Goal: Task Accomplishment & Management: Manage account settings

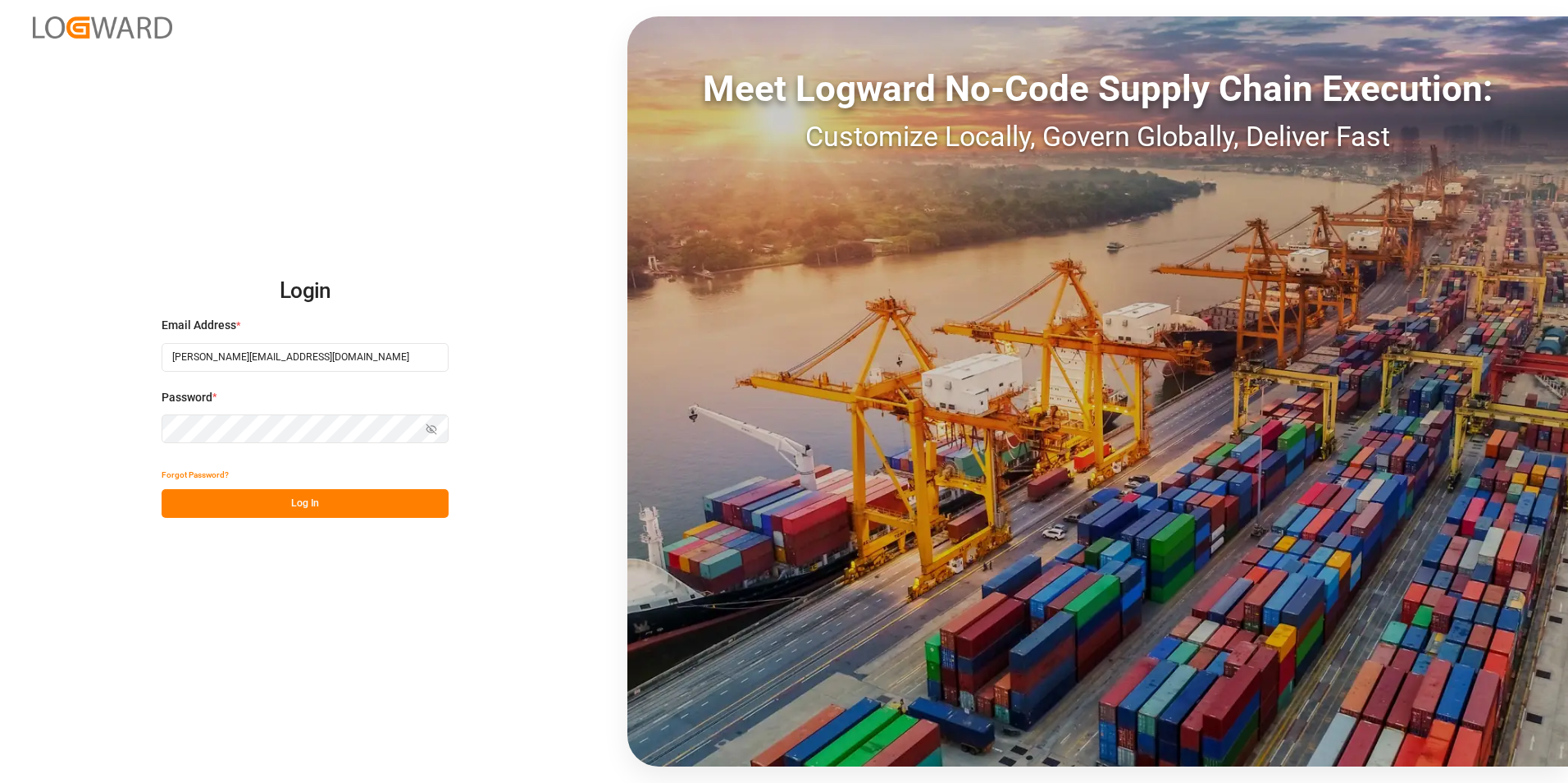
click at [247, 355] on input "[PERSON_NAME][EMAIL_ADDRESS][DOMAIN_NAME]" at bounding box center [305, 357] width 287 height 29
type input "[PERSON_NAME][EMAIL_ADDRESS][PERSON_NAME][DOMAIN_NAME]"
click at [223, 501] on button "Log In" at bounding box center [305, 503] width 287 height 29
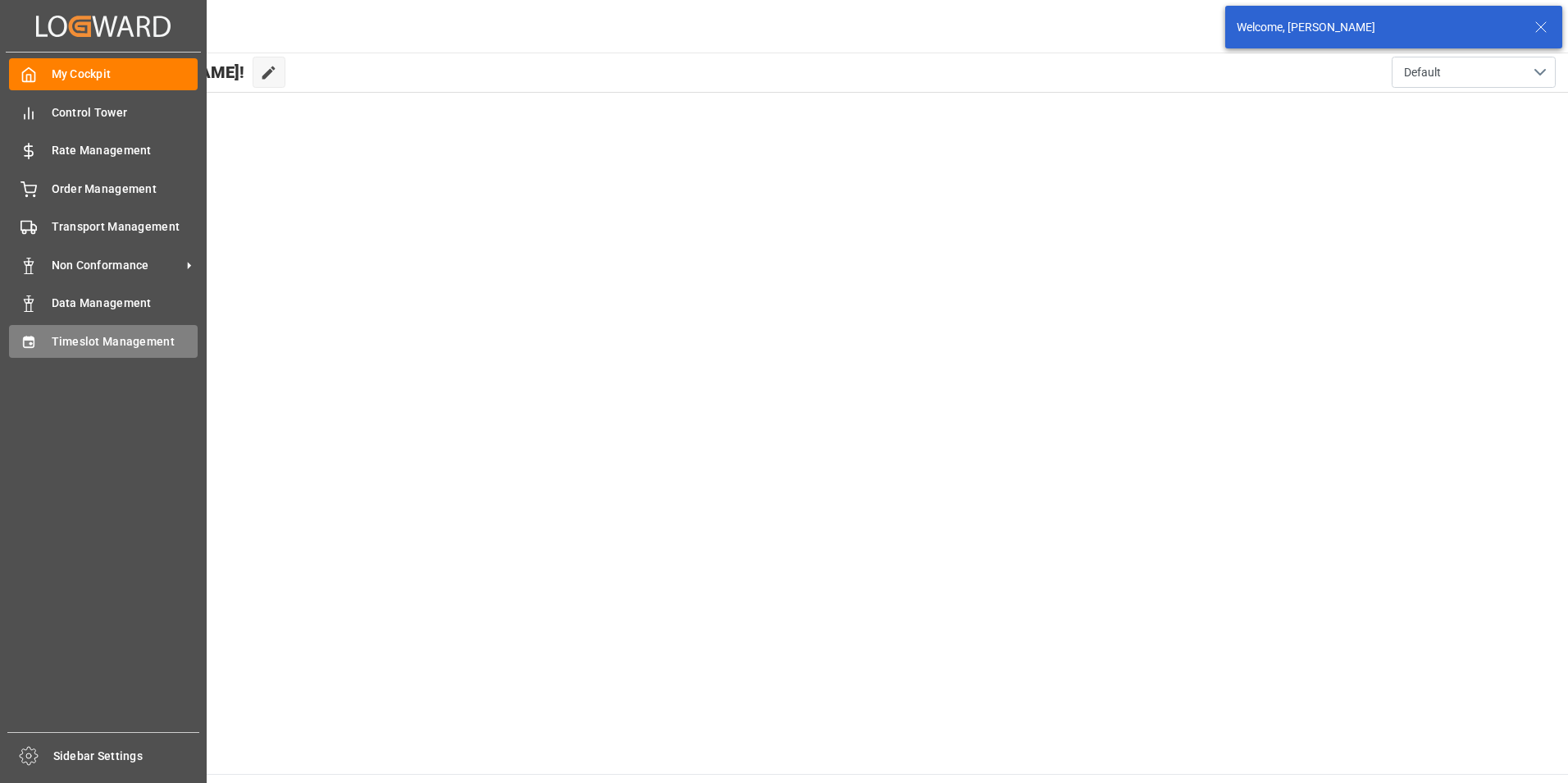
click at [104, 337] on span "Timeslot Management" at bounding box center [125, 341] width 147 height 17
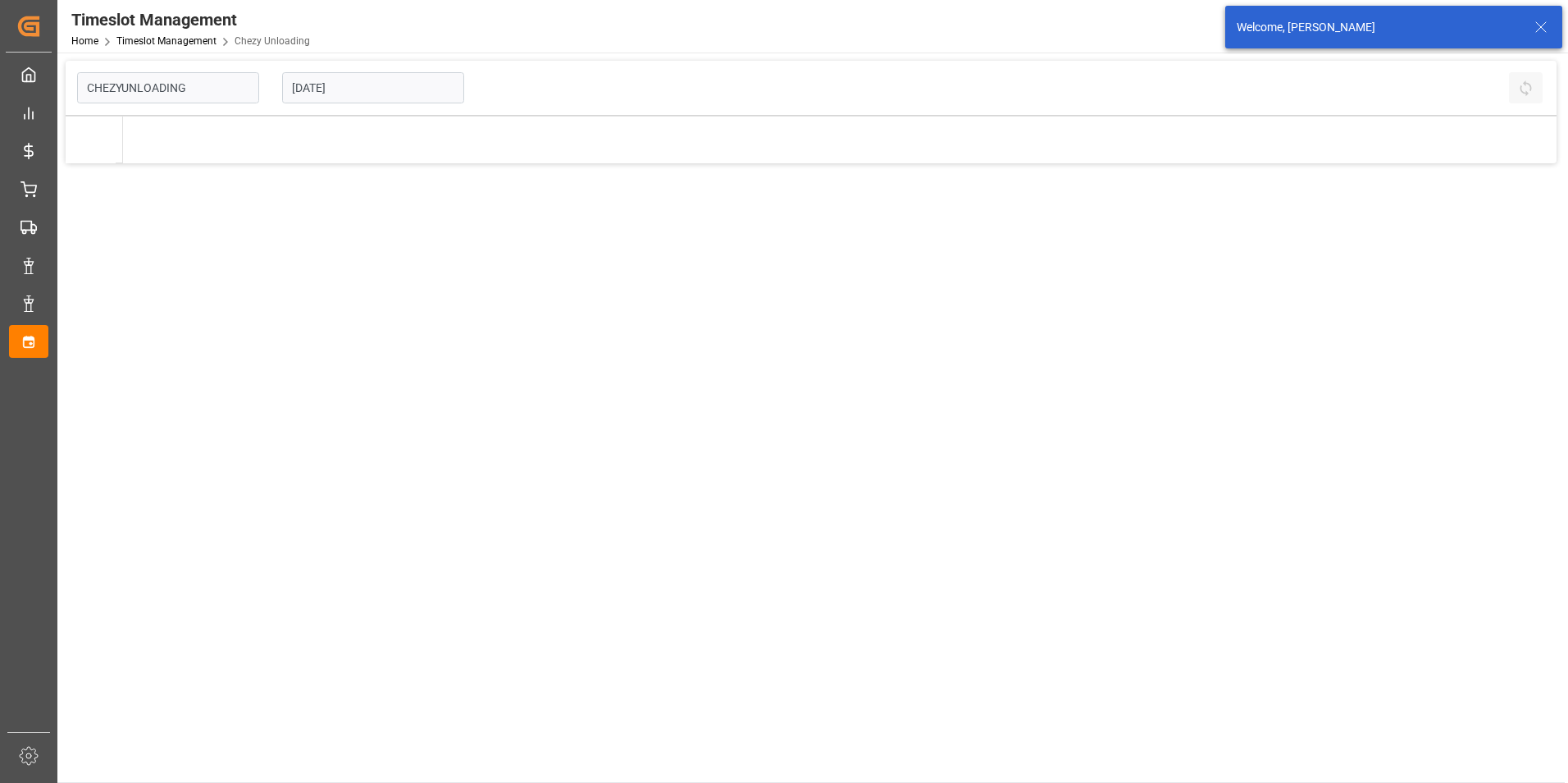
type input "Chezy Unloading"
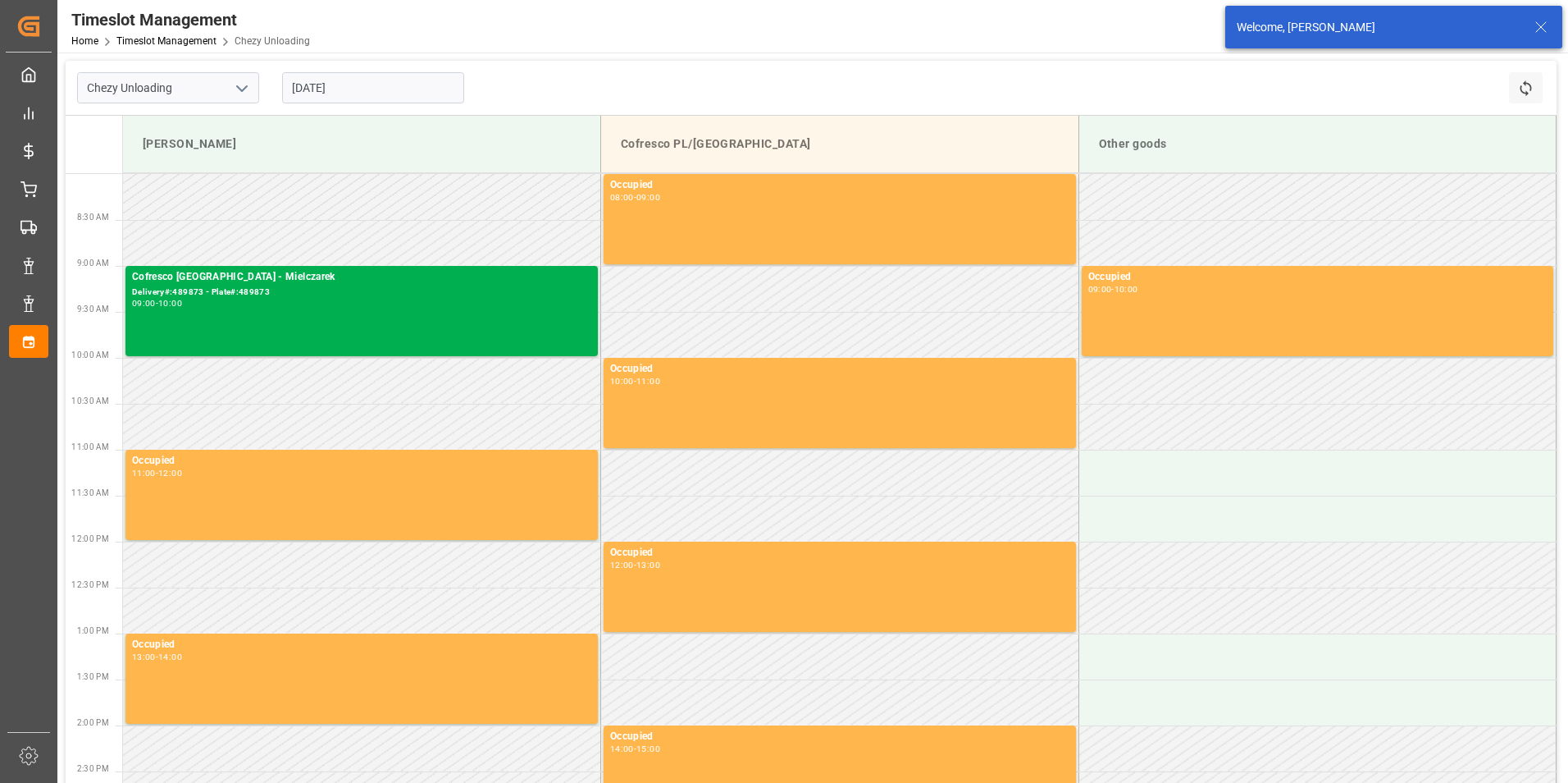
click at [1542, 26] on icon at bounding box center [1541, 27] width 20 height 20
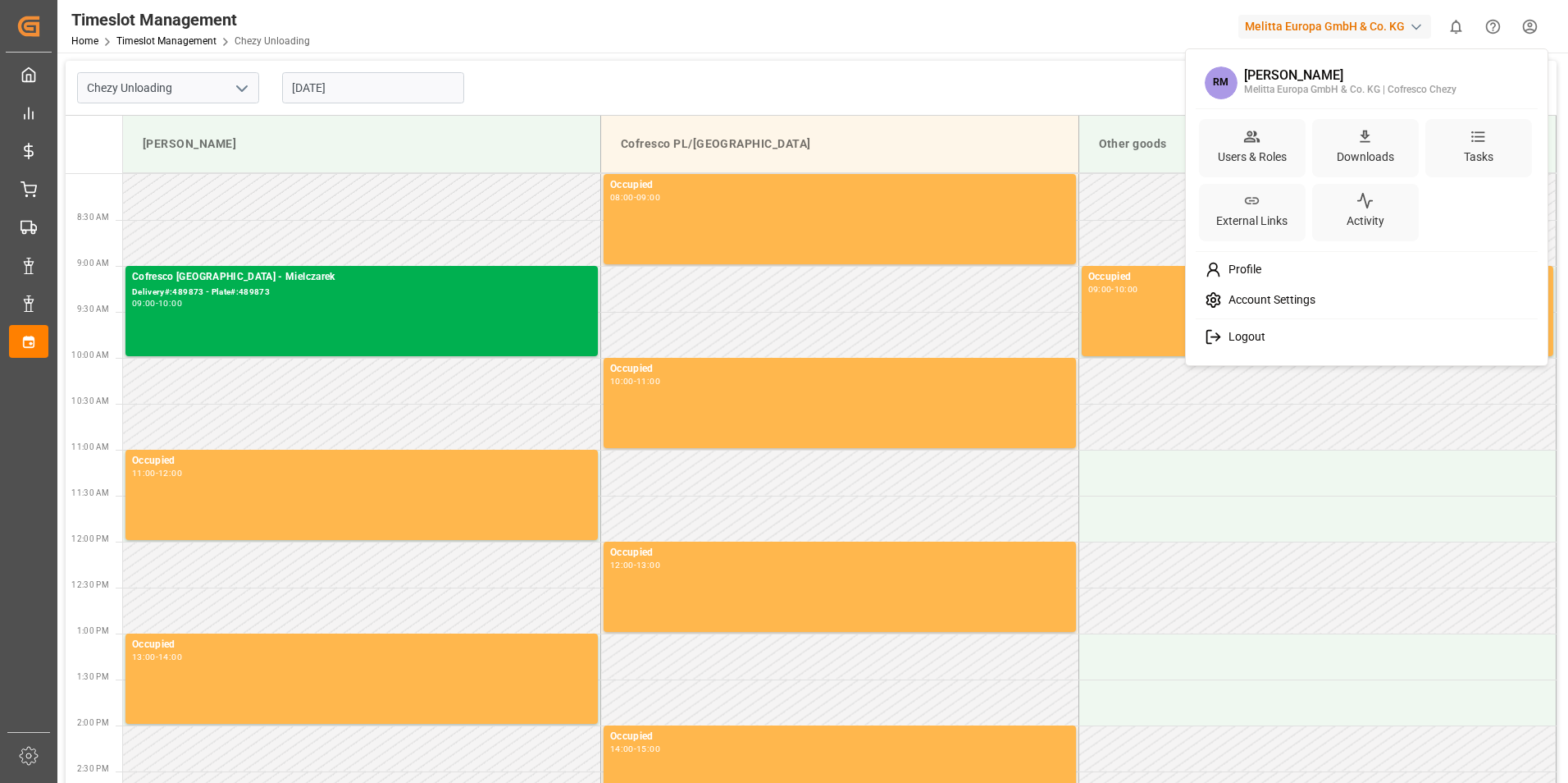
click at [1525, 24] on html "Created by potrace 1.15, written by [PERSON_NAME] [DATE]-[DATE] Created by potr…" at bounding box center [784, 392] width 1568 height 783
click at [1252, 338] on span "Logout" at bounding box center [1243, 337] width 44 height 15
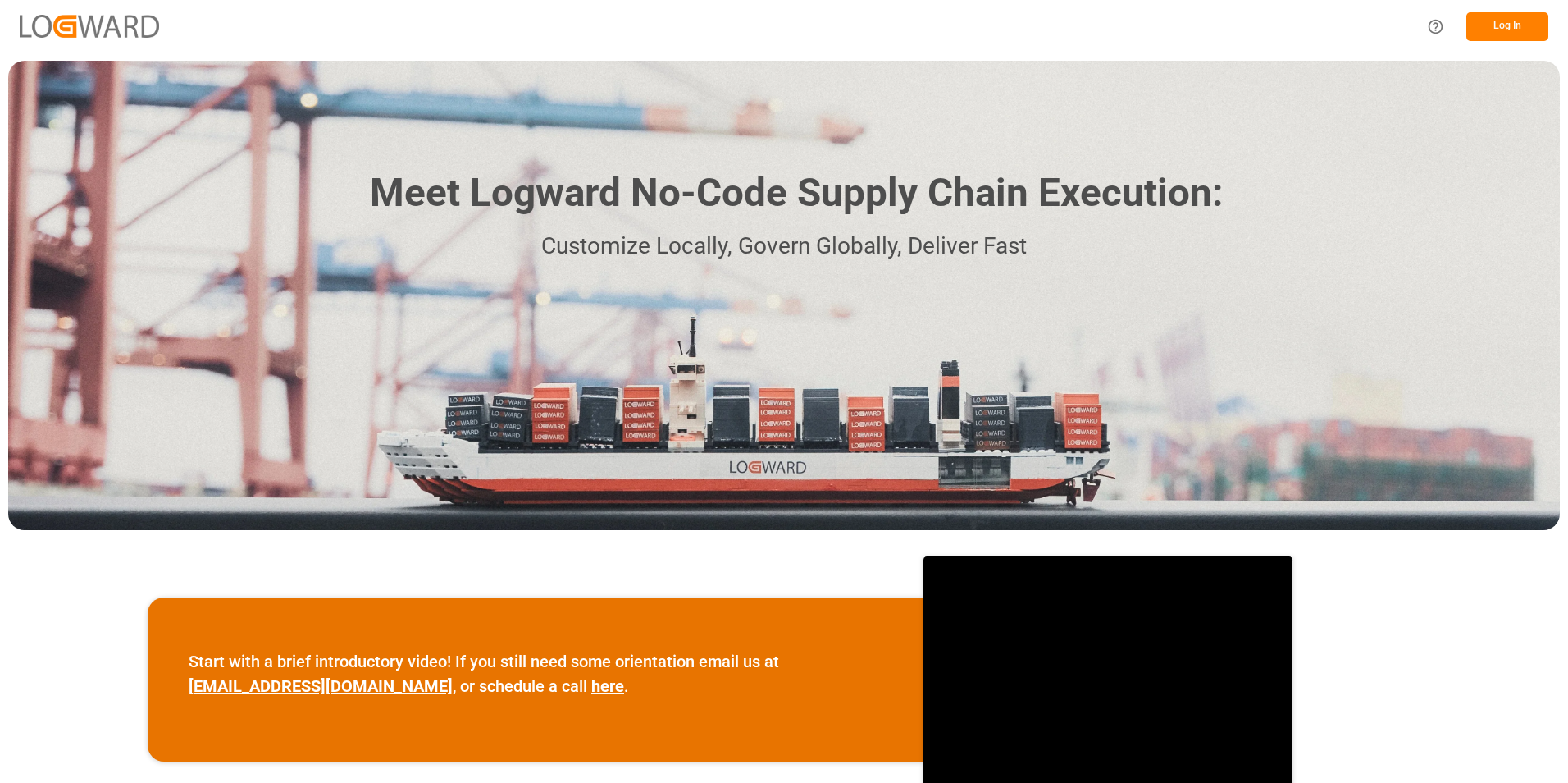
click at [1504, 36] on button "Log In" at bounding box center [1506, 26] width 82 height 29
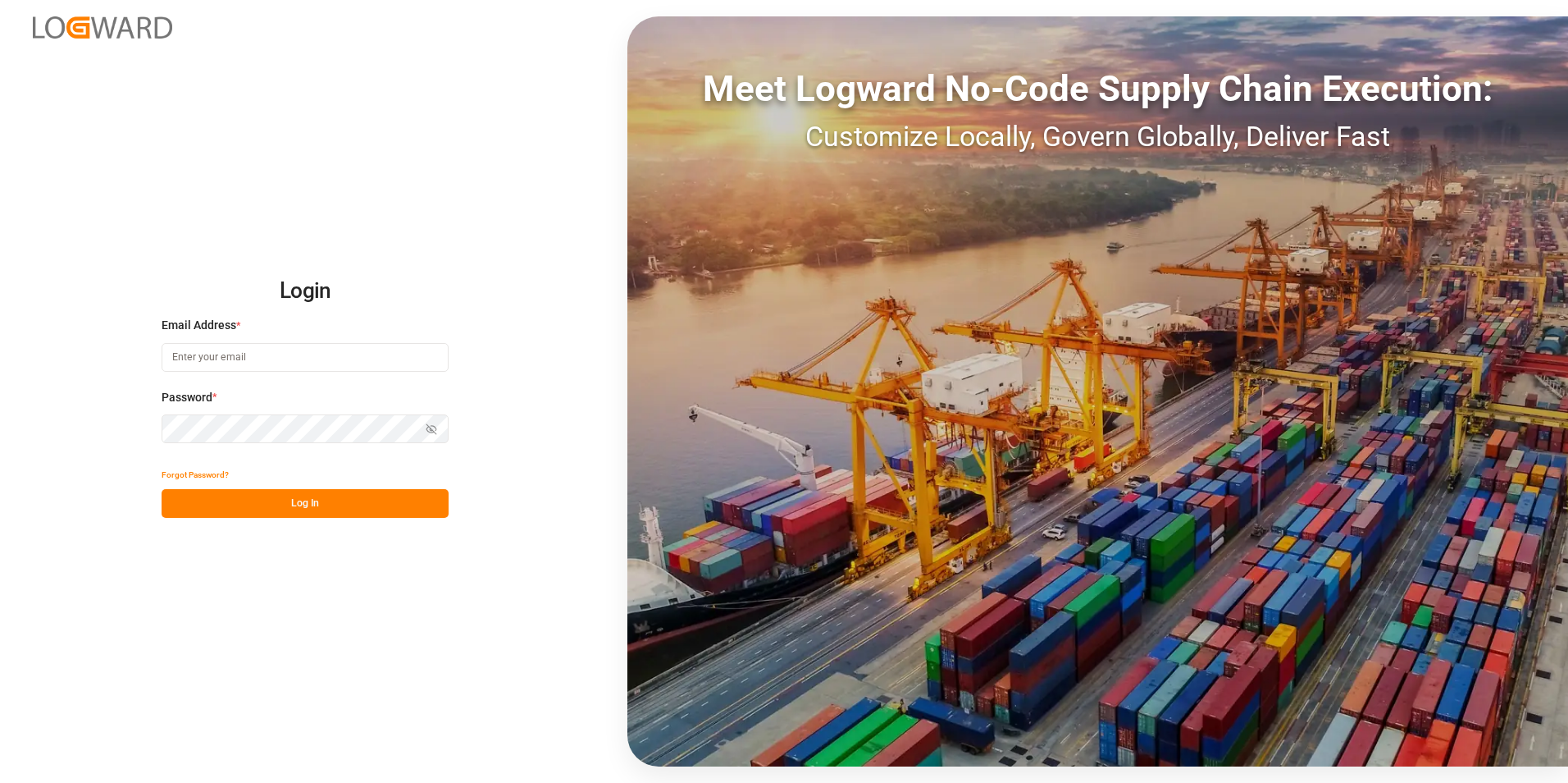
type input "[PERSON_NAME][EMAIL_ADDRESS][PERSON_NAME][DOMAIN_NAME]"
drag, startPoint x: 243, startPoint y: 505, endPoint x: 288, endPoint y: 486, distance: 48.8
click at [243, 504] on button "Log In" at bounding box center [305, 503] width 287 height 29
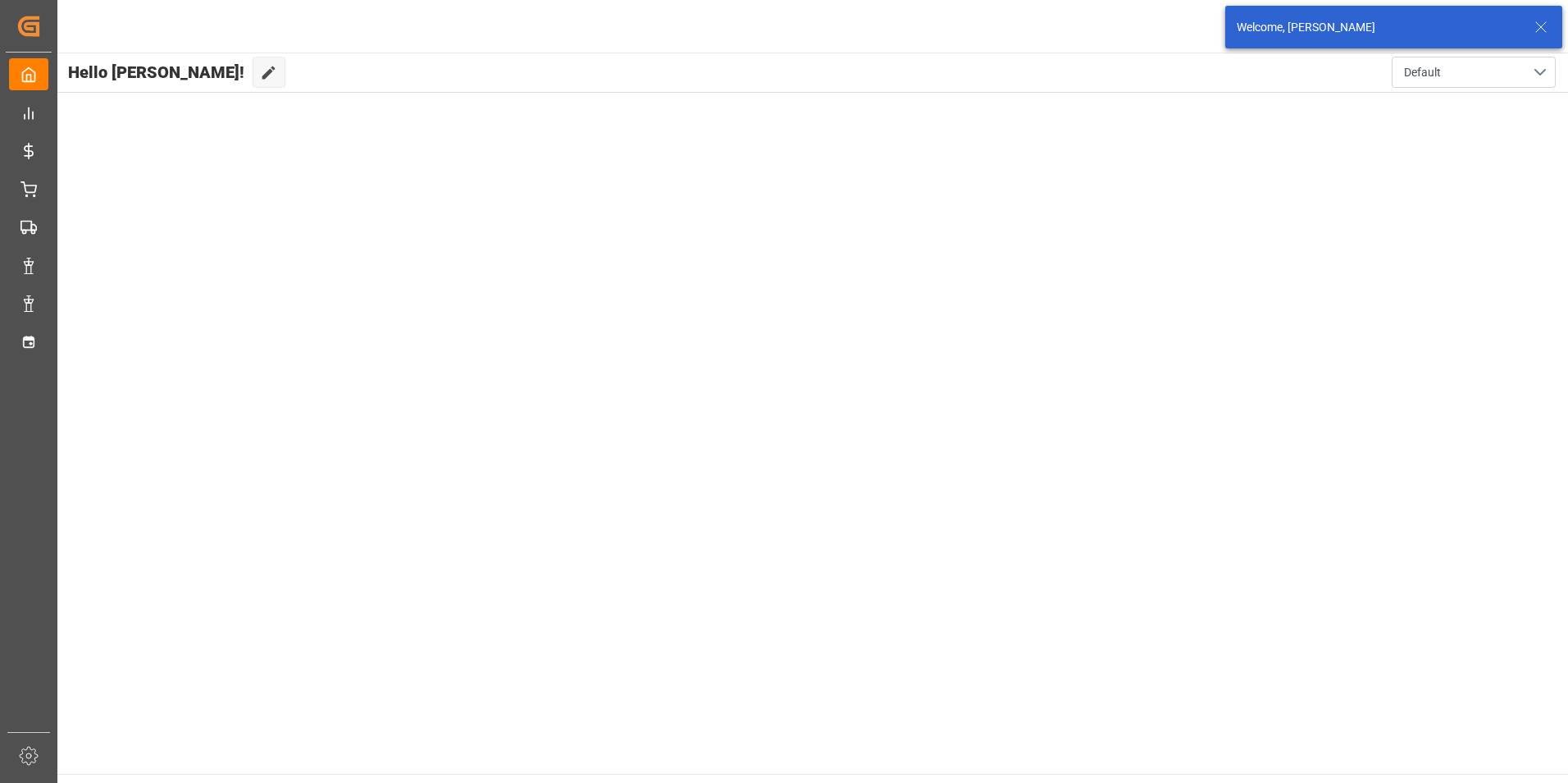
click at [1545, 27] on icon at bounding box center [1541, 27] width 20 height 20
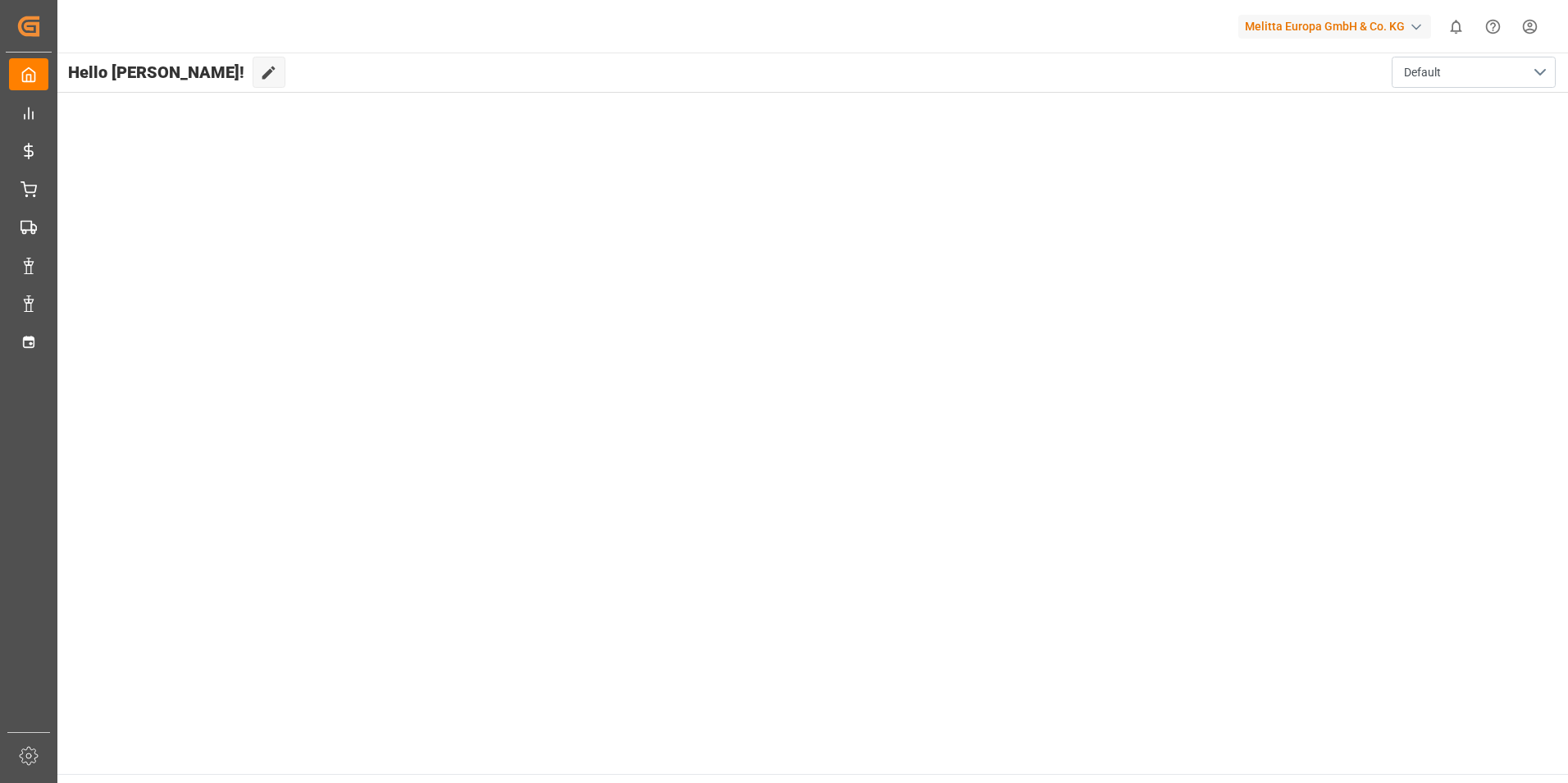
click at [1548, 24] on div "Melitta Europa GmbH & Co. KG 0 Notifications Only show unread All Mark all cate…" at bounding box center [806, 26] width 1521 height 53
click at [1532, 26] on html "Created by potrace 1.15, written by Peter Selinger 2001-2017 Created by potrace…" at bounding box center [784, 392] width 1568 height 783
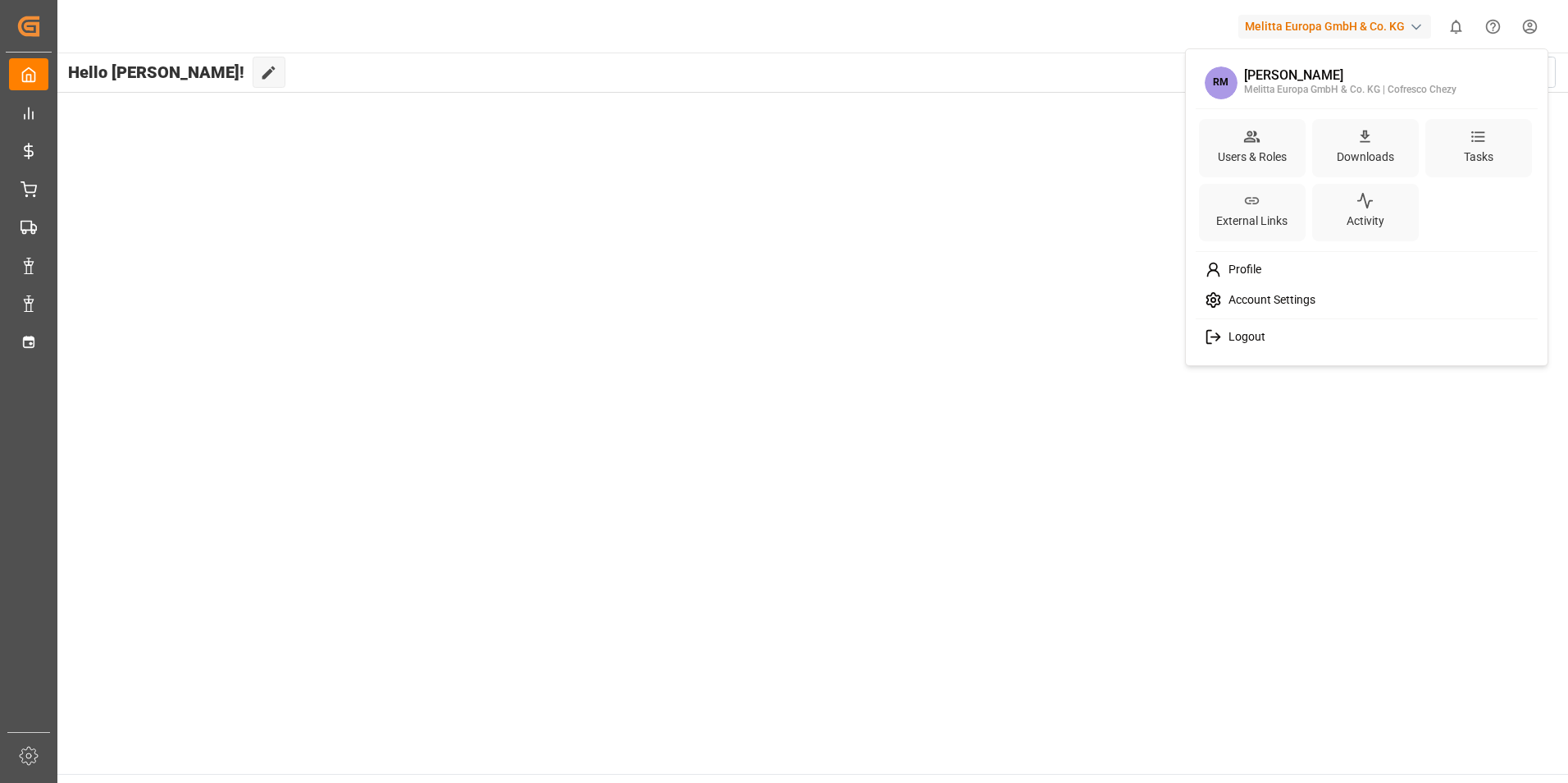
click at [1225, 340] on span "Logout" at bounding box center [1243, 337] width 44 height 15
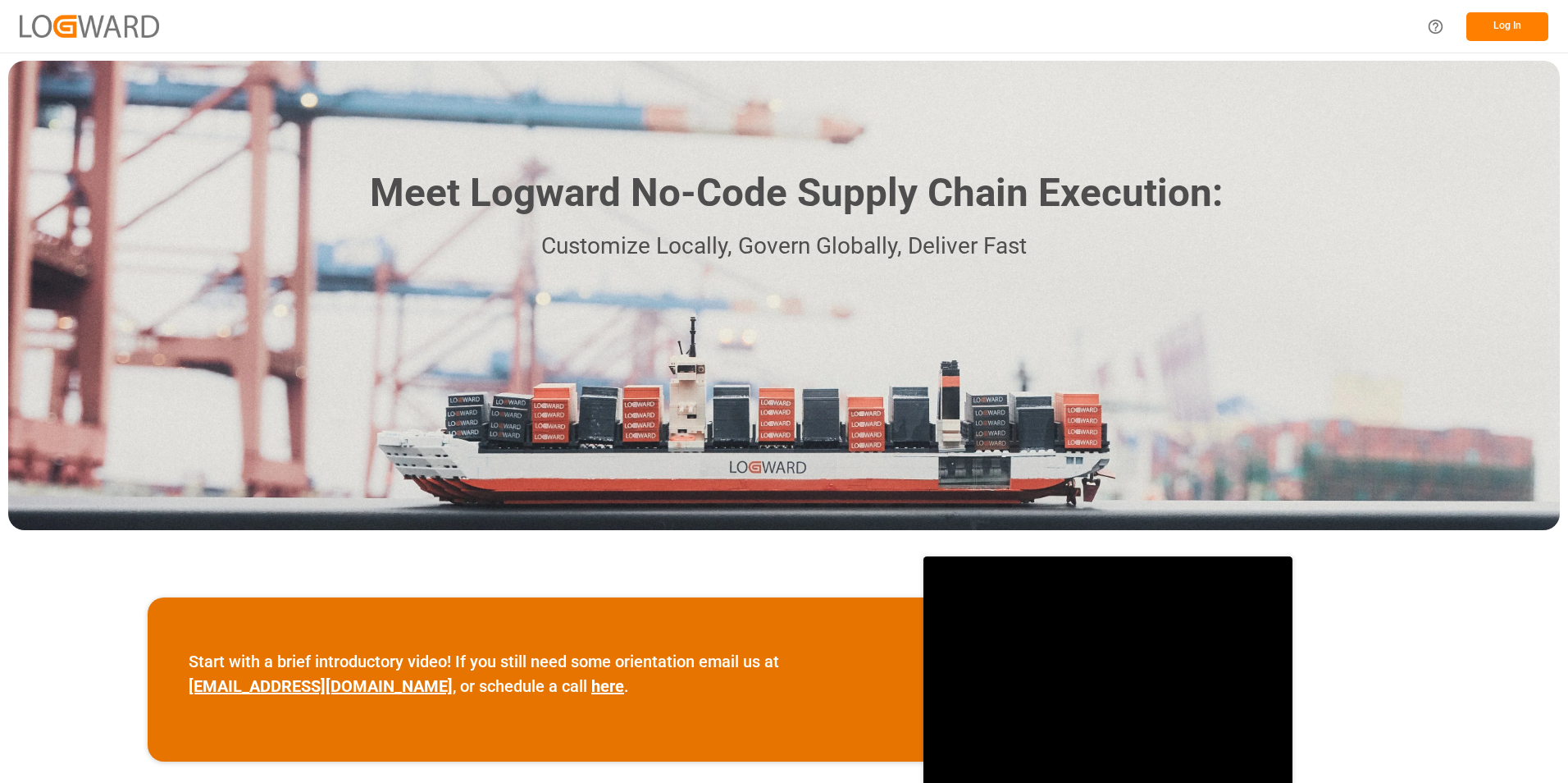
click at [1514, 27] on button "Log In" at bounding box center [1506, 26] width 82 height 29
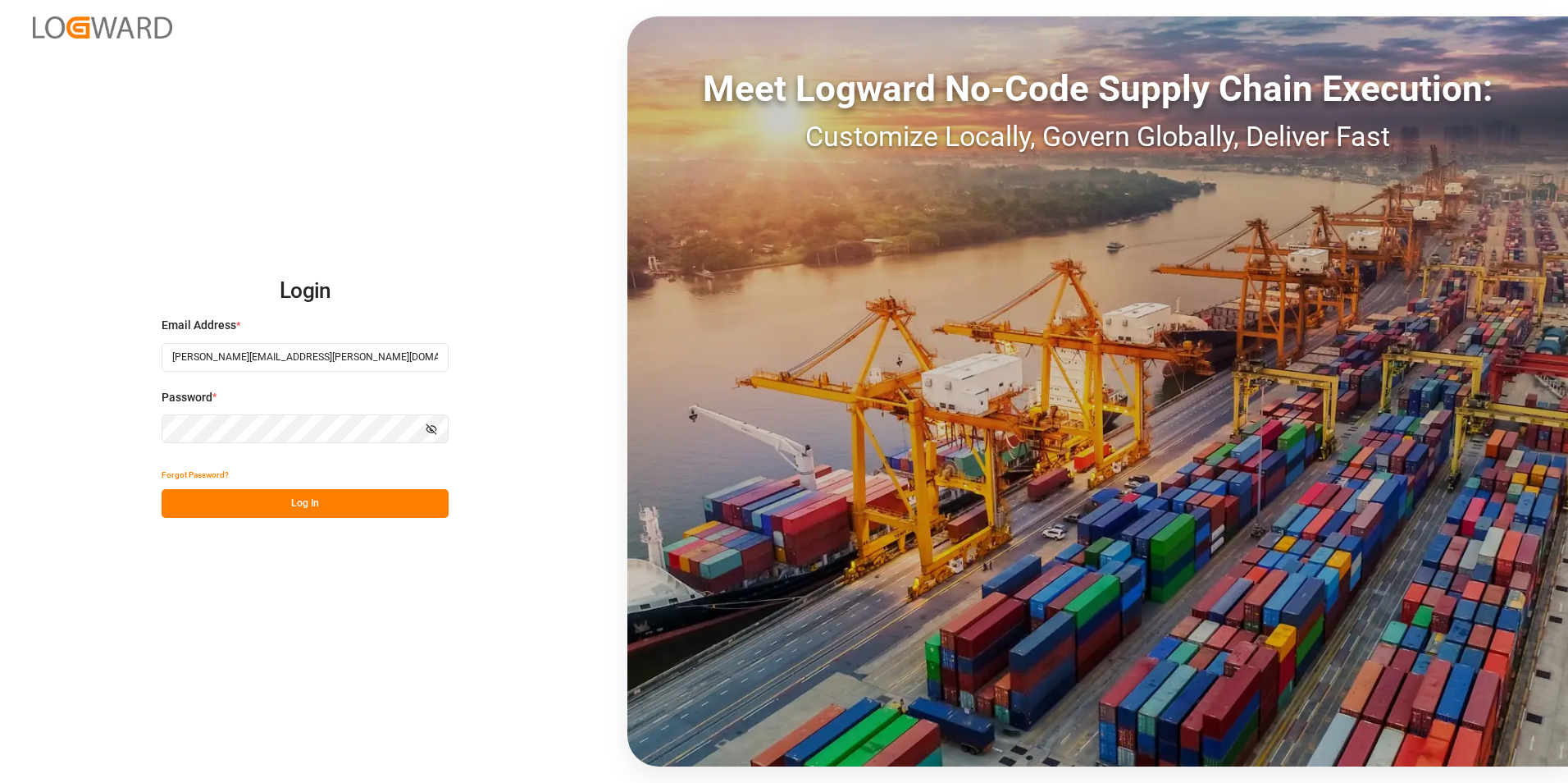
click at [234, 364] on input "[PERSON_NAME][EMAIL_ADDRESS][PERSON_NAME][DOMAIN_NAME]" at bounding box center [305, 357] width 287 height 29
type input "[PERSON_NAME][EMAIL_ADDRESS][DOMAIN_NAME]"
click at [215, 508] on button "Log In" at bounding box center [305, 503] width 287 height 29
